Goal: Information Seeking & Learning: Understand process/instructions

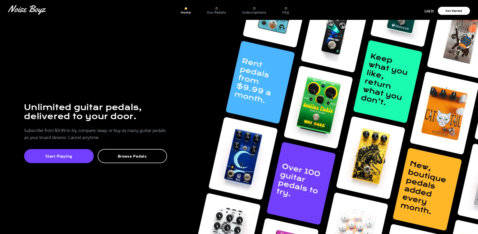
click at [234, 10] on div "Subscriptions" at bounding box center [254, 11] width 24 height 8
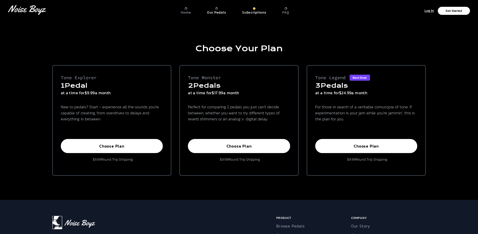
click at [218, 13] on p "Our Pedals" at bounding box center [216, 12] width 19 height 5
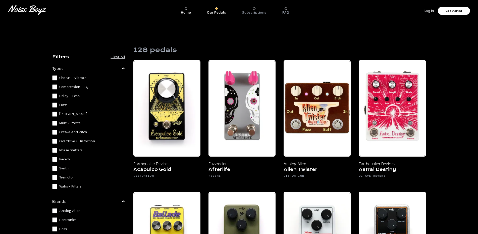
click at [187, 13] on p "Home" at bounding box center [186, 12] width 10 height 5
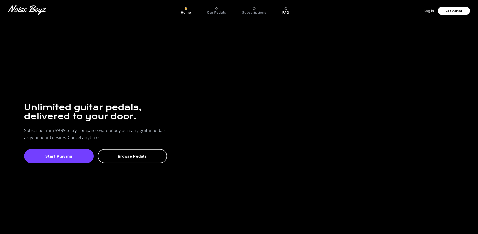
click at [234, 10] on p "FAQ" at bounding box center [285, 12] width 7 height 5
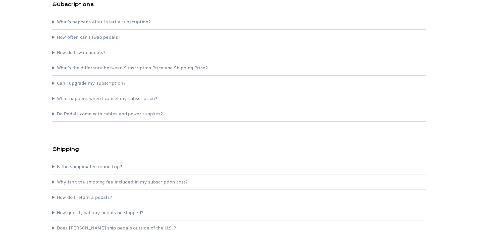
scroll to position [125, 0]
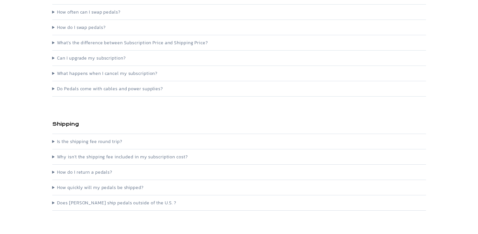
click at [86, 172] on summary "How do I return a pedals?" at bounding box center [238, 171] width 373 height 7
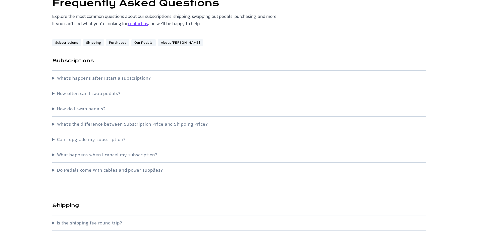
scroll to position [25, 0]
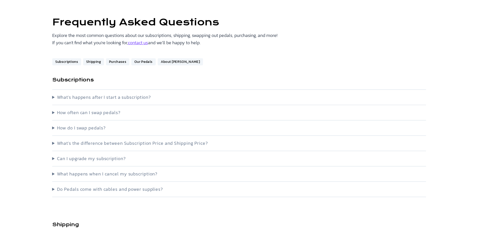
click at [85, 114] on summary "How often can I swap pedals?" at bounding box center [238, 112] width 373 height 7
